Goal: Task Accomplishment & Management: Manage account settings

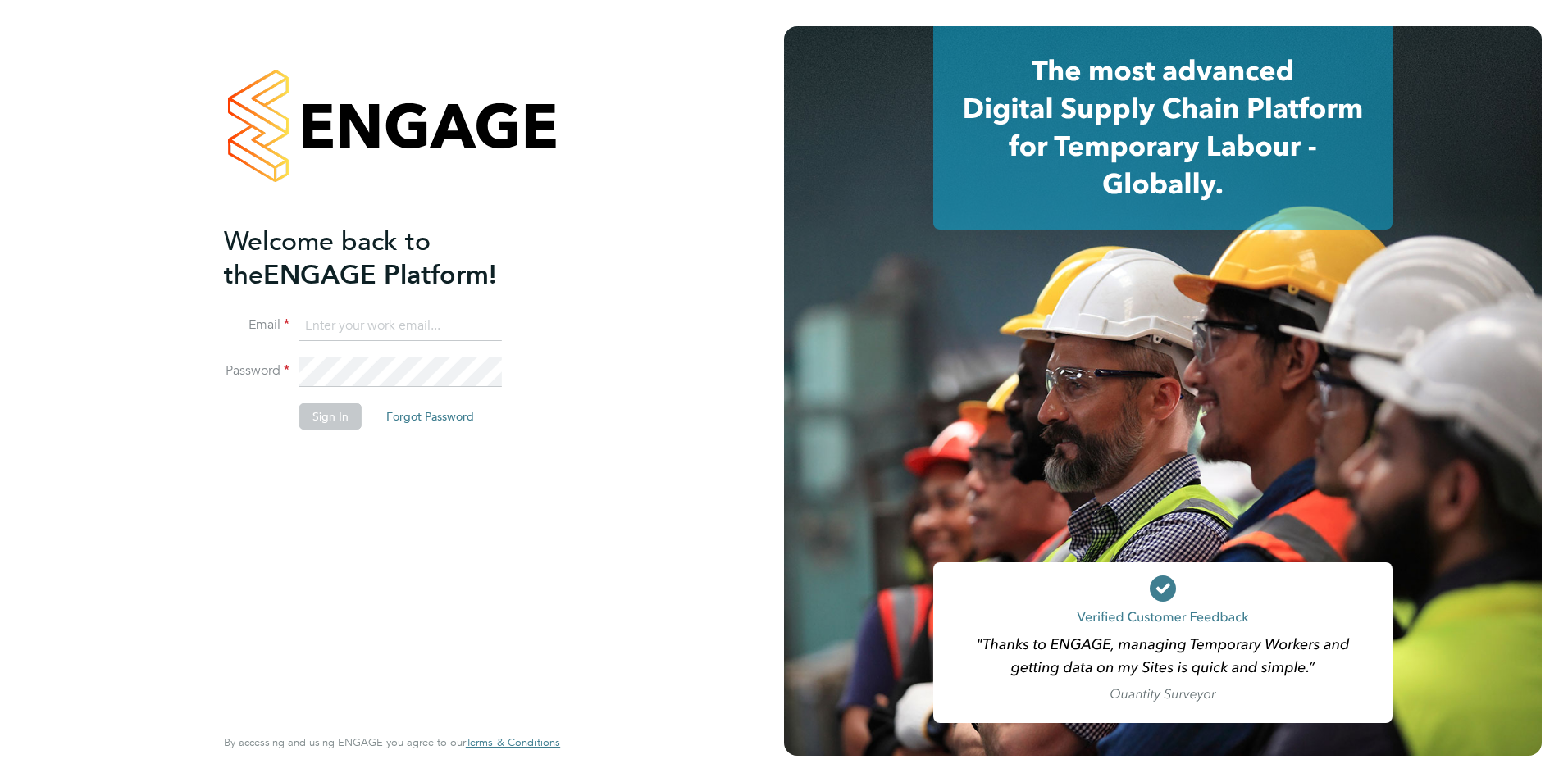
type input "con-twin@hotmail.co.uk"
click at [317, 420] on button "Sign In" at bounding box center [331, 416] width 62 height 26
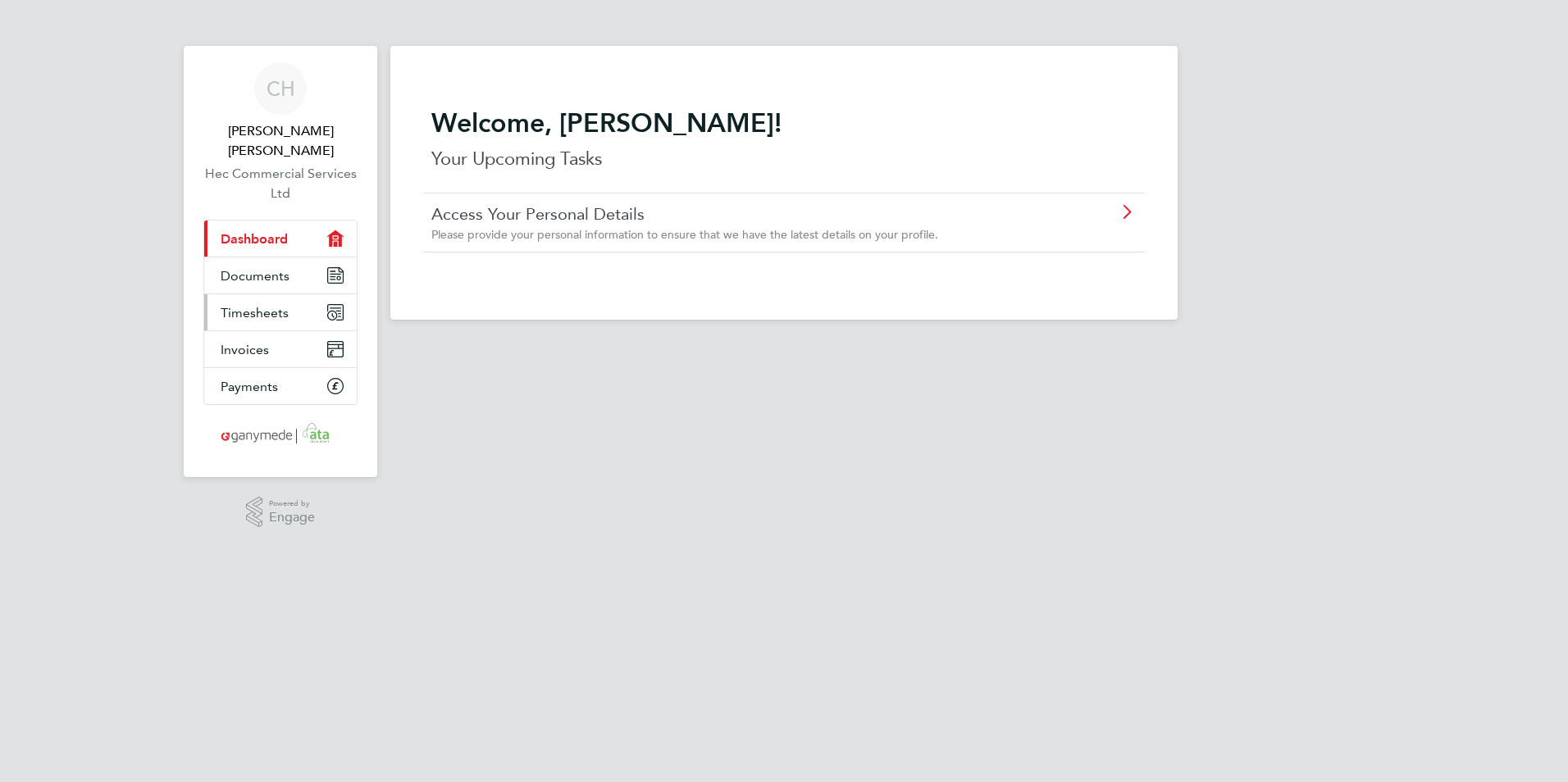
click at [300, 295] on link "Timesheets" at bounding box center [281, 313] width 153 height 36
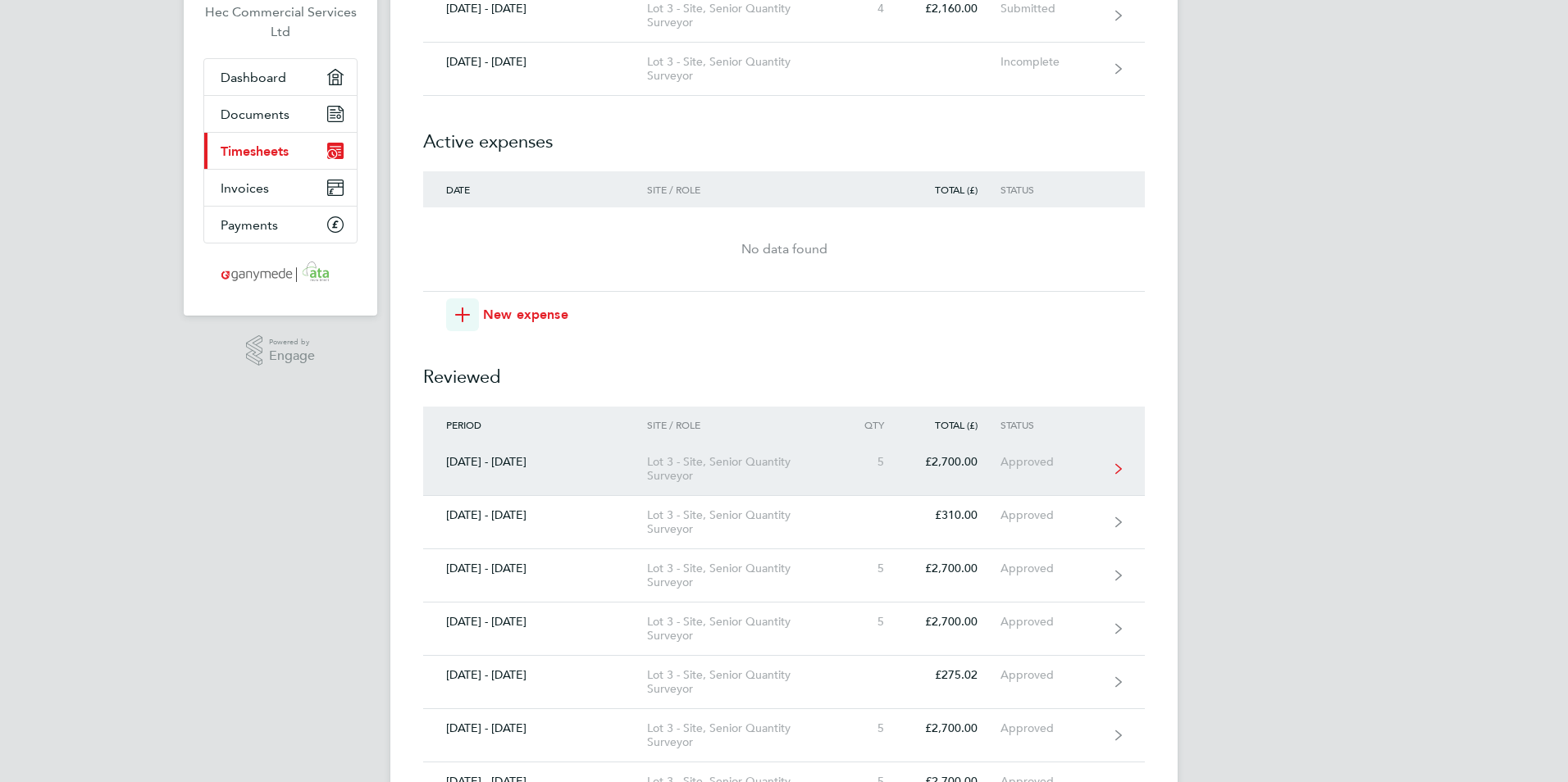
scroll to position [164, 0]
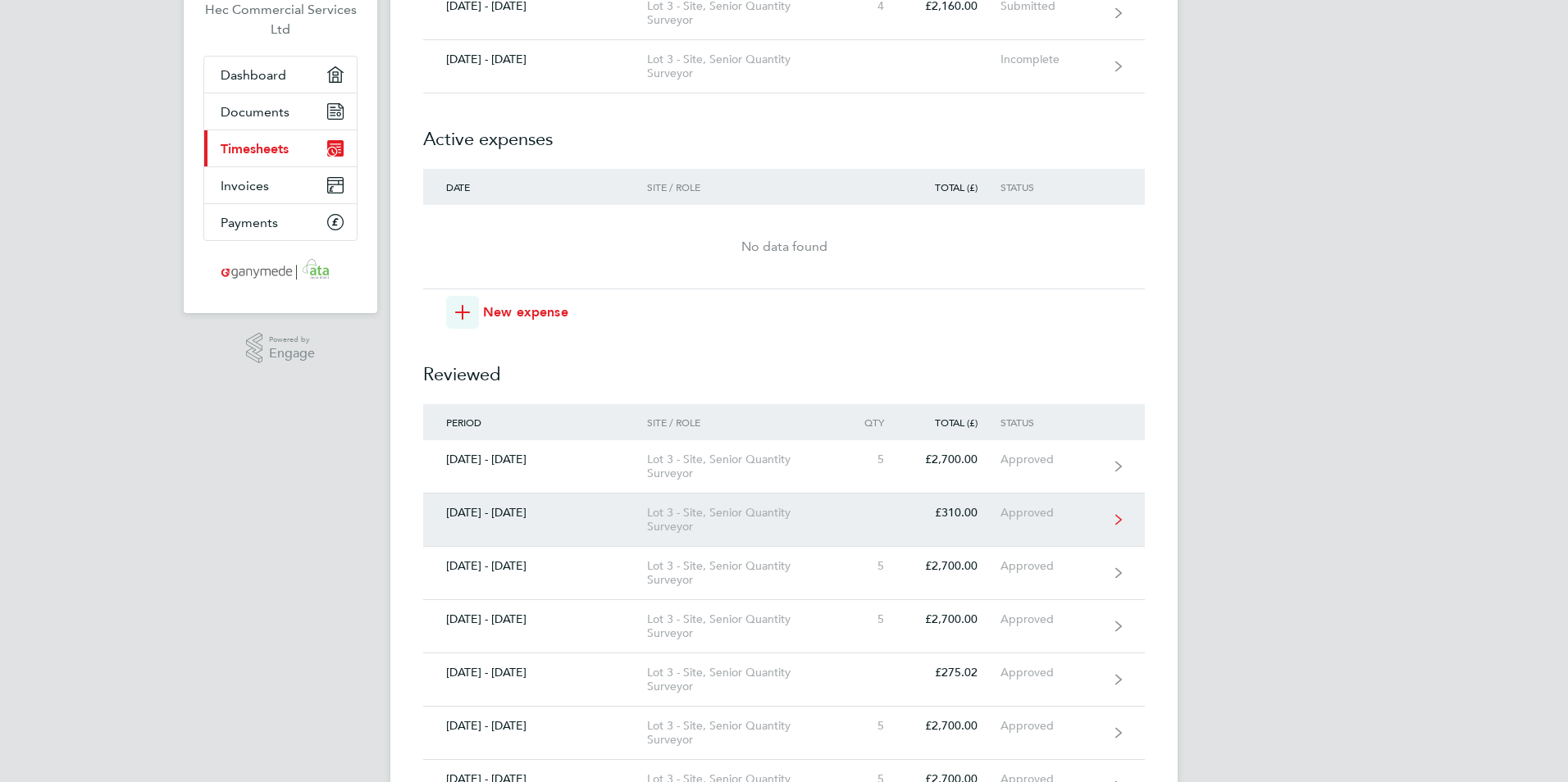
click at [553, 501] on link "[DATE] - [DATE] Lot 3 - Site, Senior Quantity Surveyor £310.00 Approved" at bounding box center [784, 520] width 722 height 53
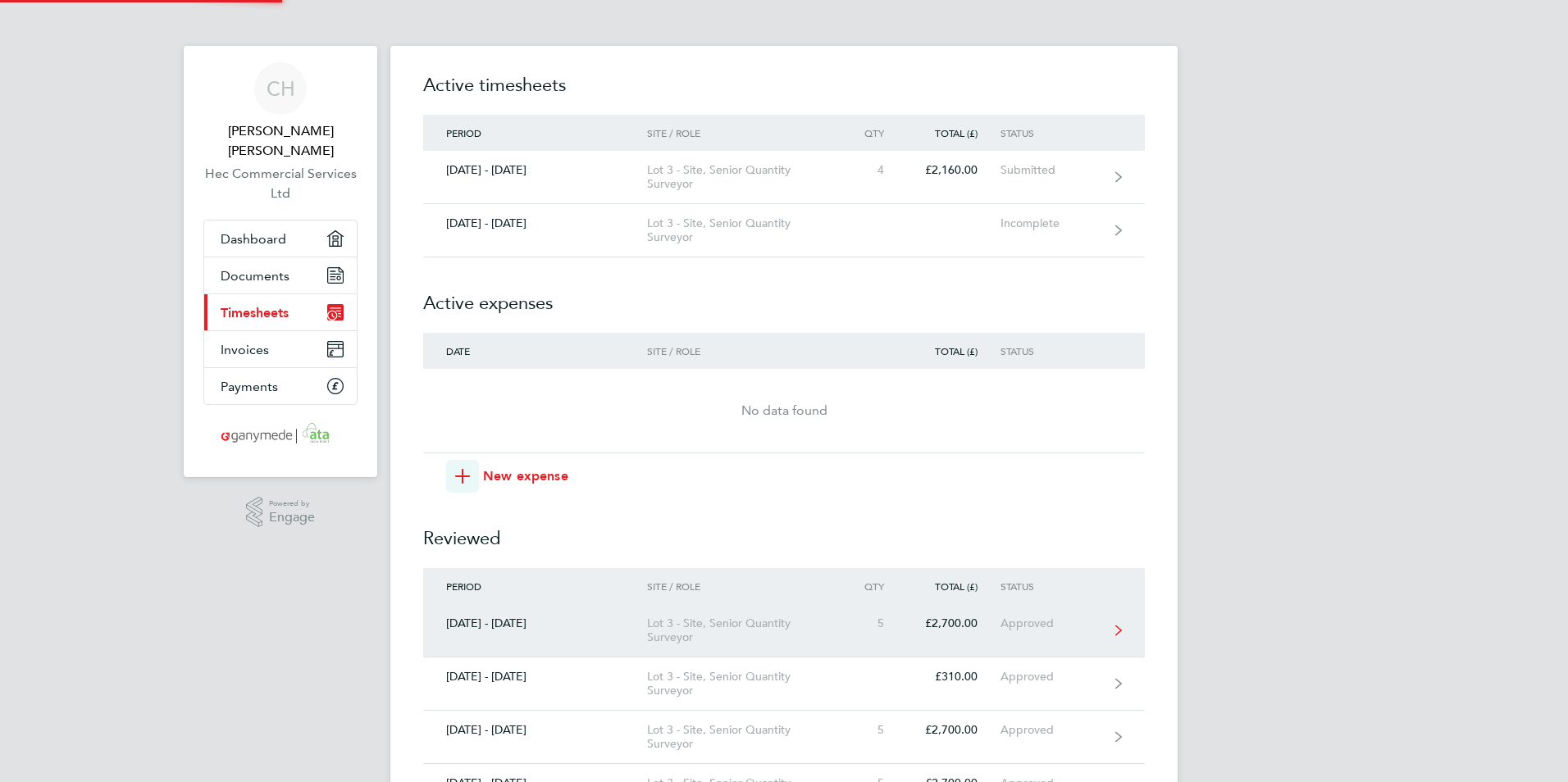
scroll to position [164, 0]
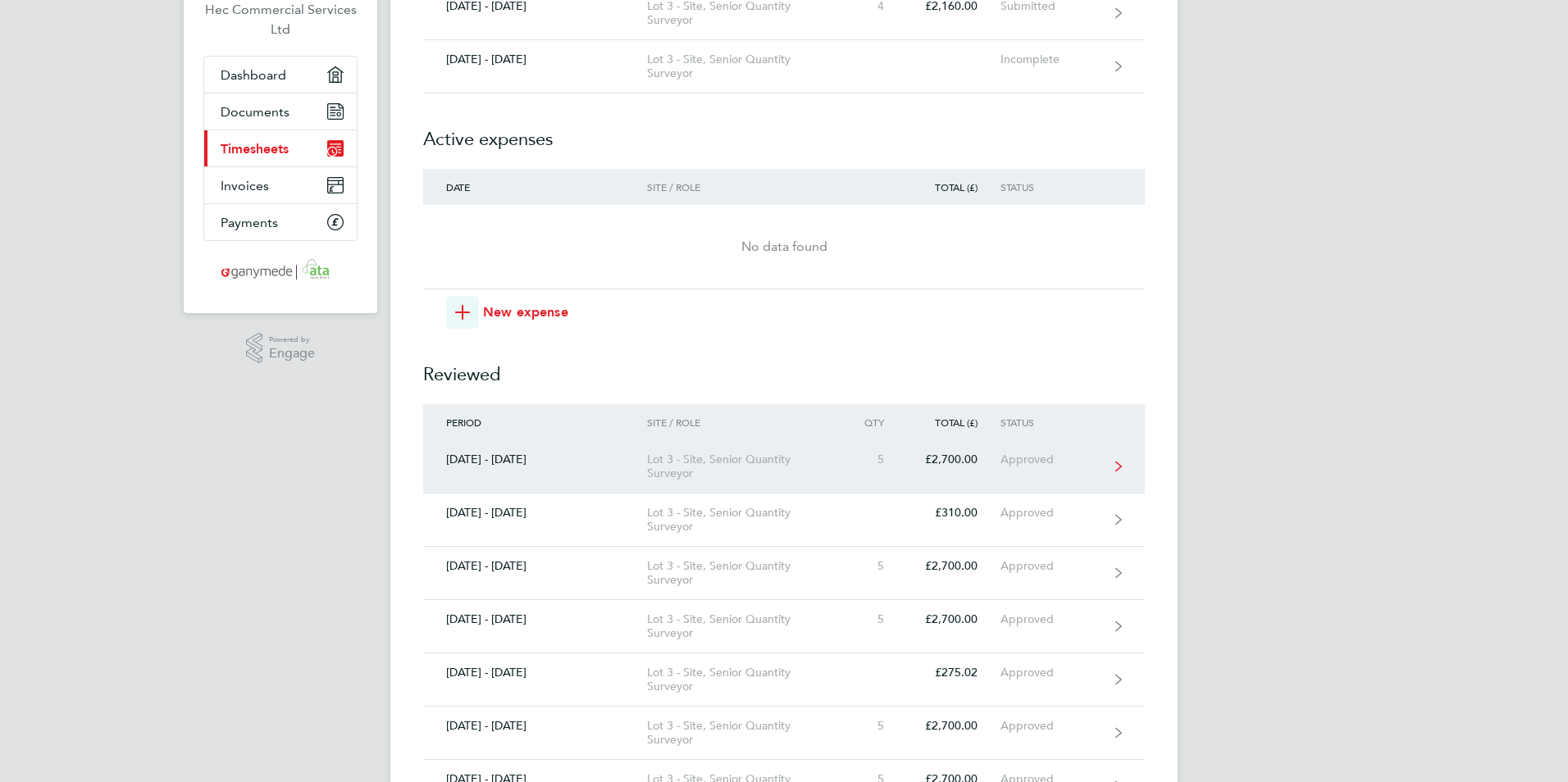
click at [548, 450] on link "[DATE] - [DATE] Lot 3 - Site, Senior Quantity Surveyor 5 £2,700.00 Approved" at bounding box center [784, 467] width 722 height 53
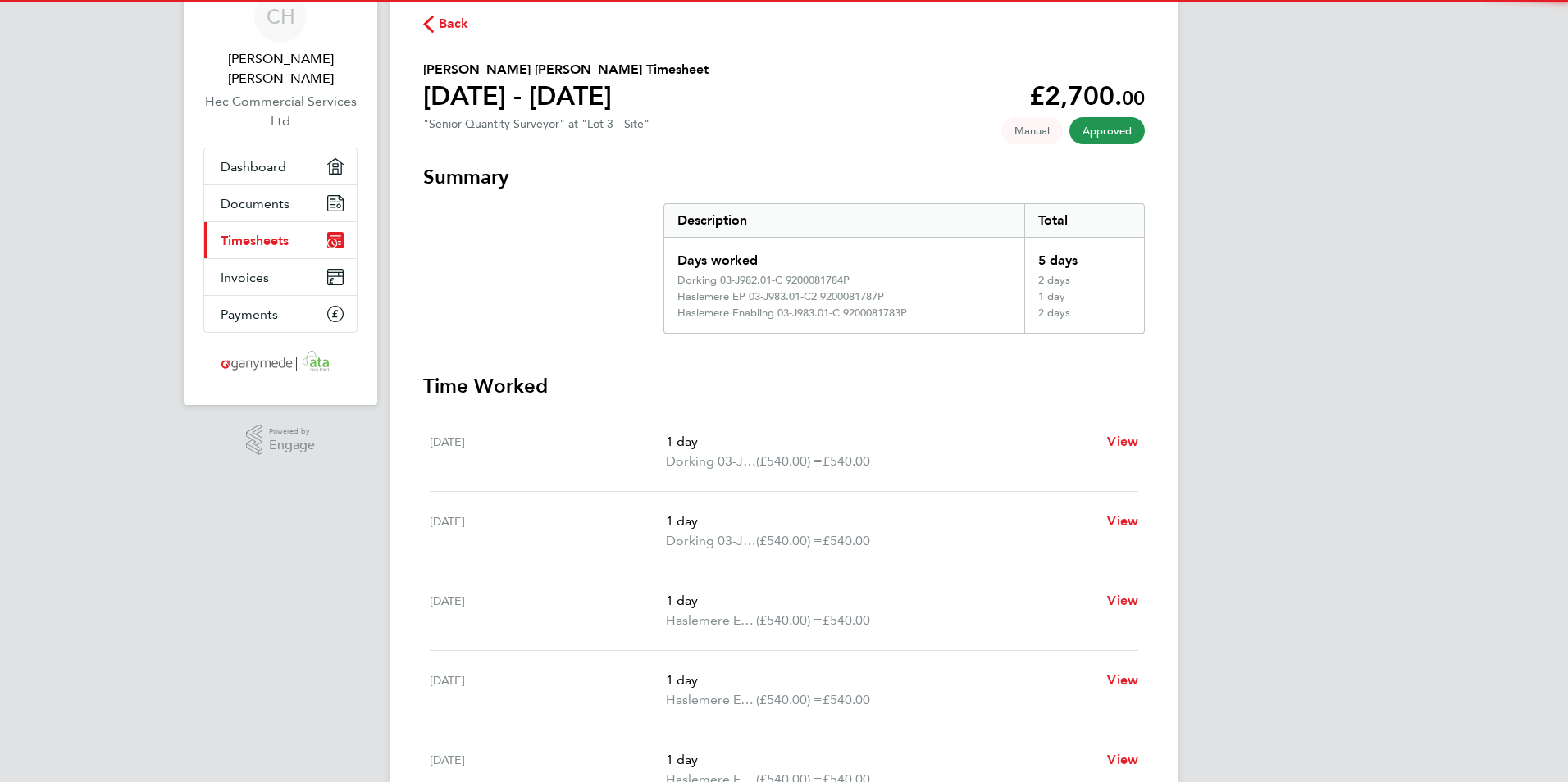
scroll to position [164, 0]
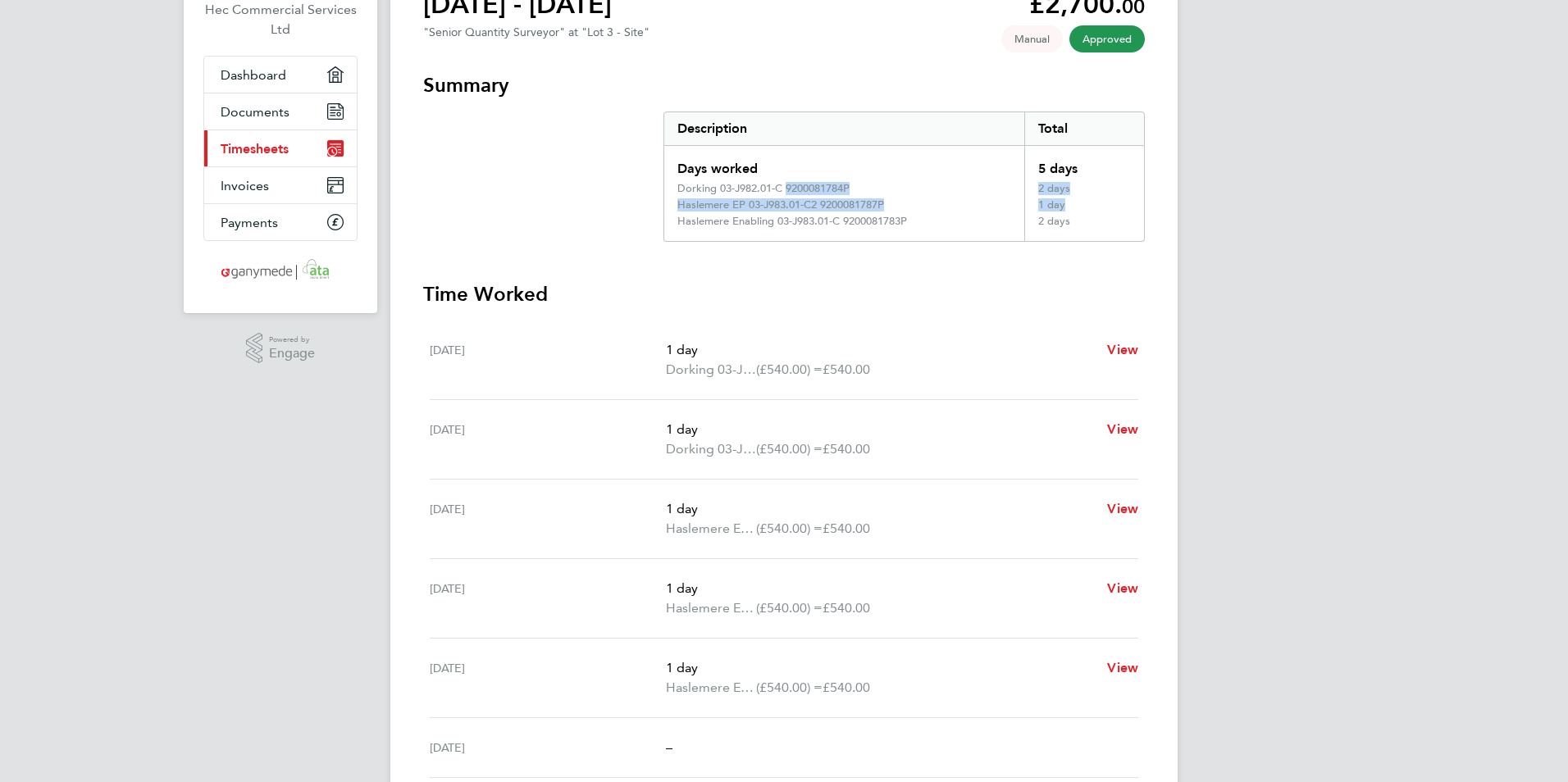
drag, startPoint x: 673, startPoint y: 220, endPoint x: 780, endPoint y: 196, distance: 109.7
click at [780, 196] on div "Days worked 5 days Dorking 03-J982.01-C 9200081784P 2 days Haslemere EP 03-J983…" at bounding box center [905, 195] width 482 height 96
drag, startPoint x: 780, startPoint y: 196, endPoint x: 883, endPoint y: 201, distance: 103.1
click at [883, 201] on div "Haslemere EP 03-J983.01-C2 9200081787P" at bounding box center [780, 205] width 207 height 13
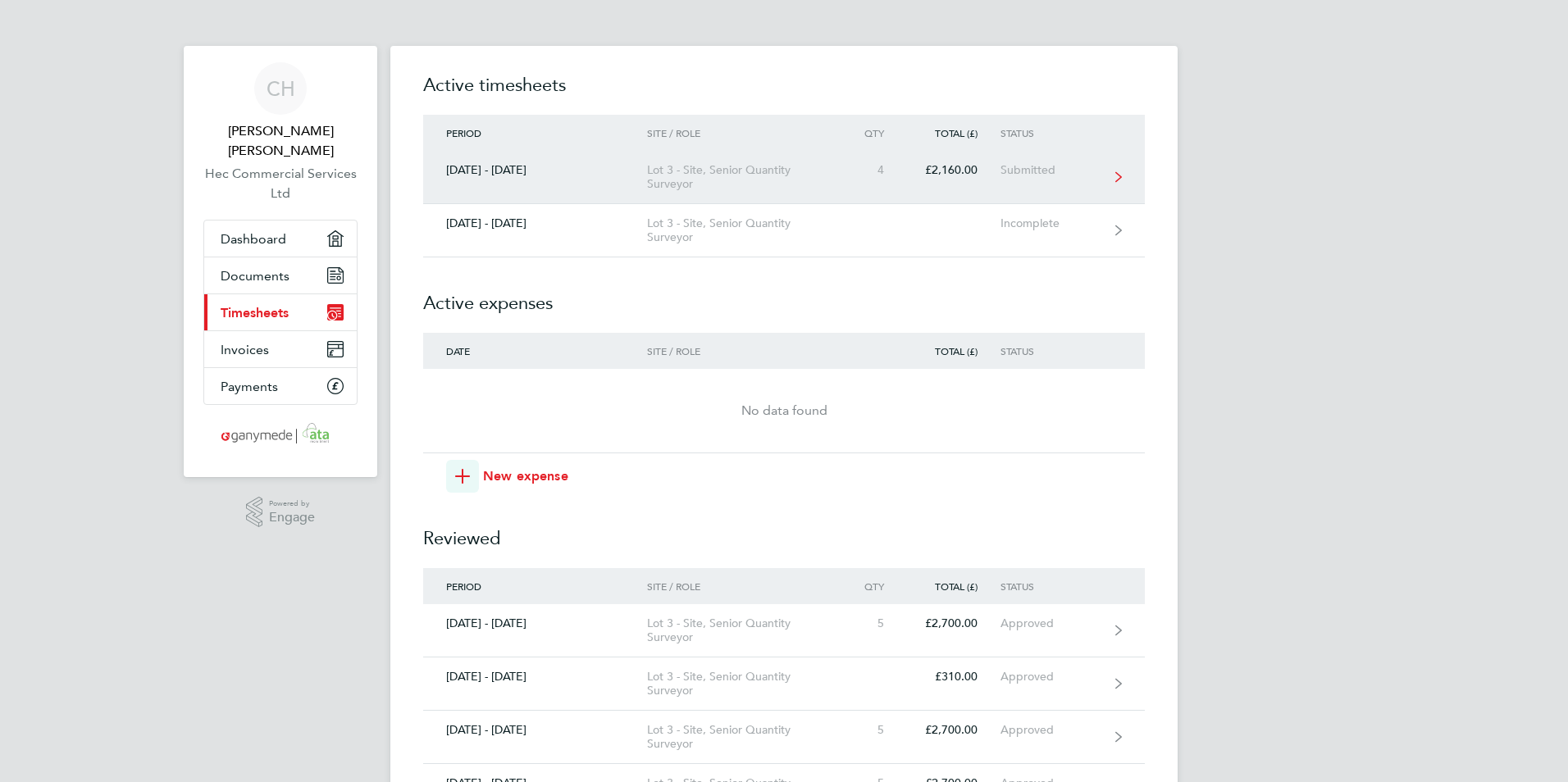
click at [657, 173] on div "Lot 3 - Site, Senior Quantity Surveyor" at bounding box center [741, 178] width 188 height 28
